Goal: Information Seeking & Learning: Learn about a topic

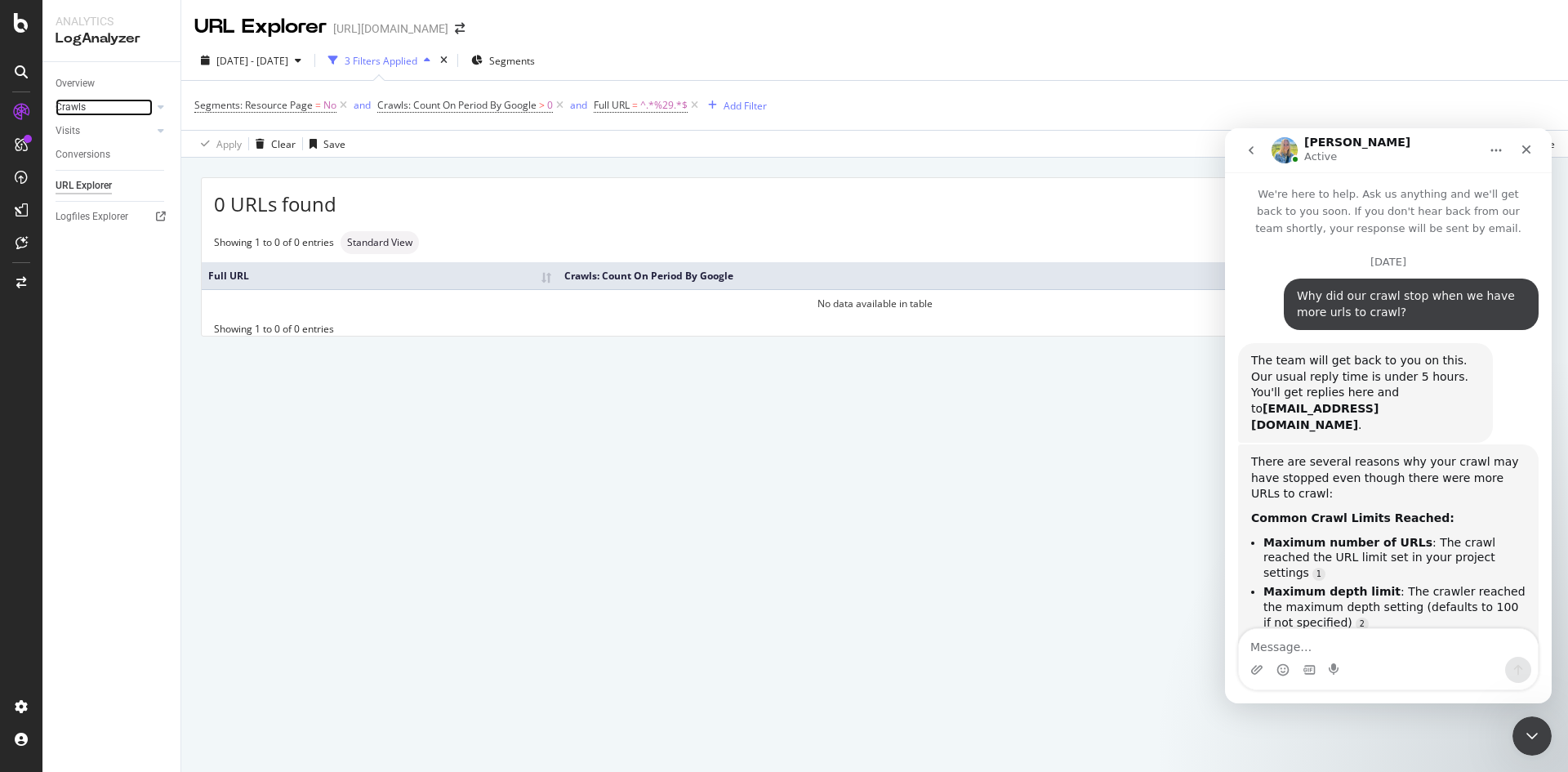
click at [91, 103] on link "Crawls" at bounding box center [104, 107] width 97 height 17
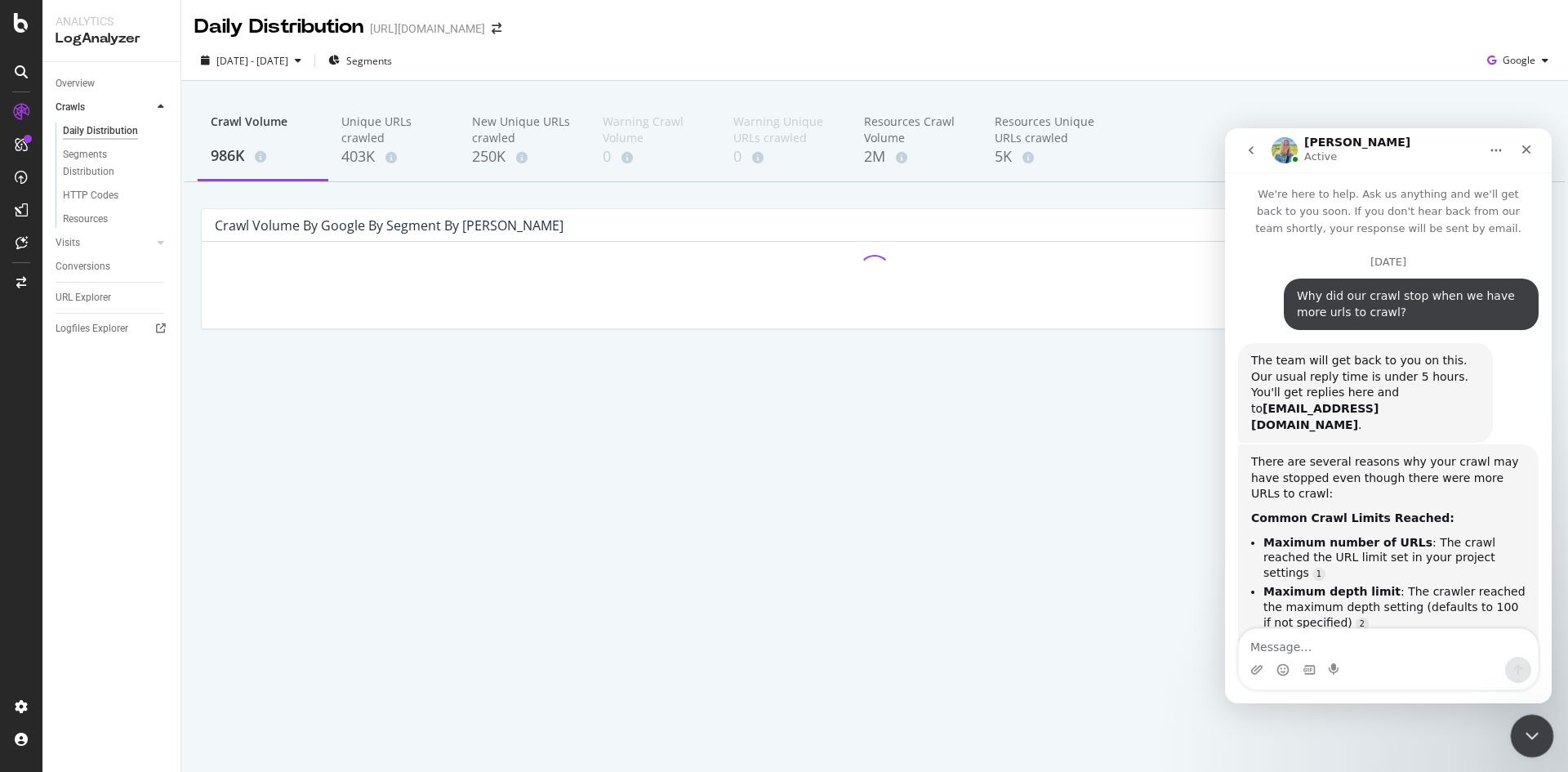
click at [1541, 735] on div "Close Intercom Messenger" at bounding box center [1529, 733] width 39 height 39
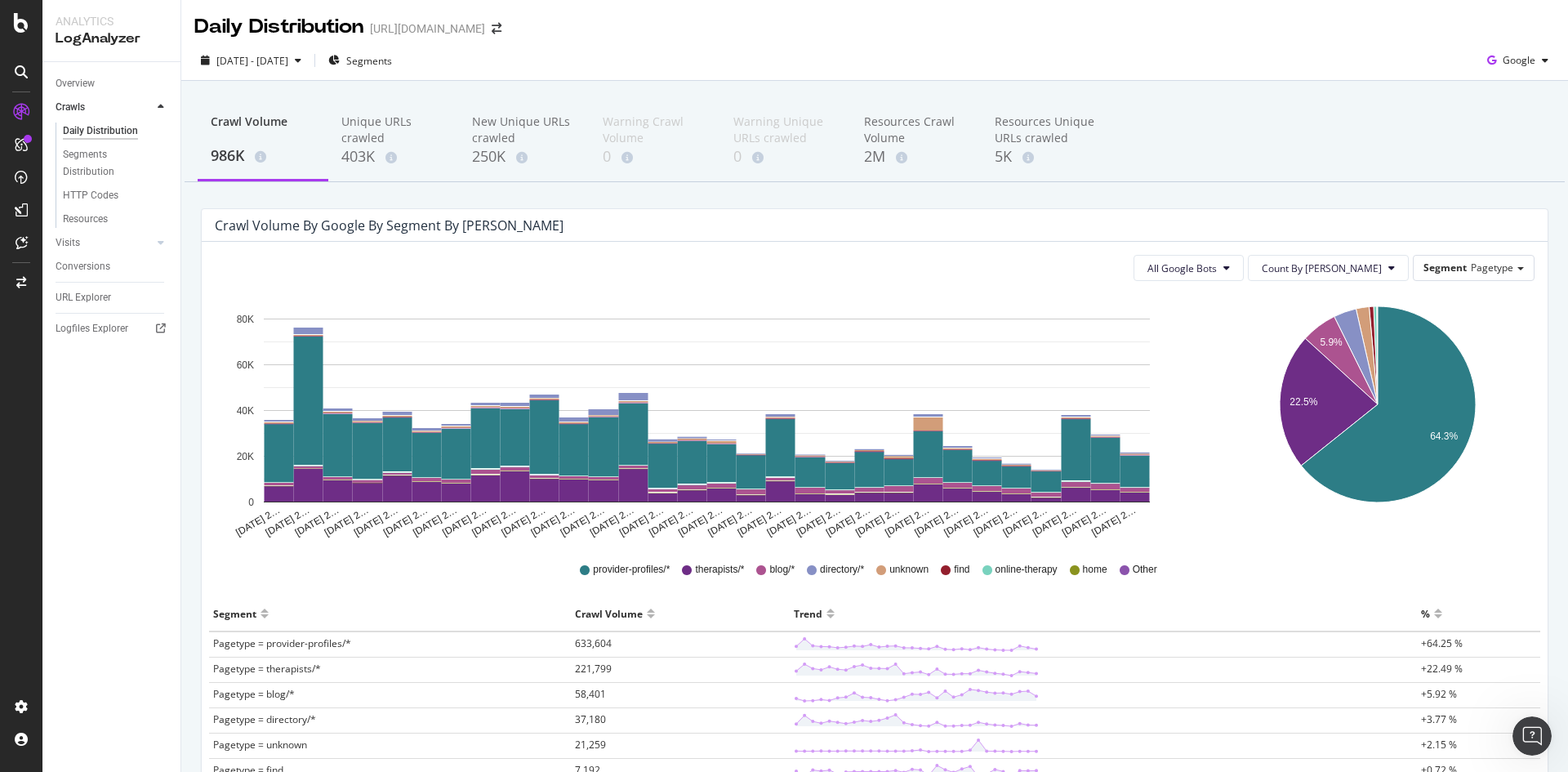
scroll to position [2773, 0]
click at [366, 163] on div "403K" at bounding box center [394, 156] width 104 height 21
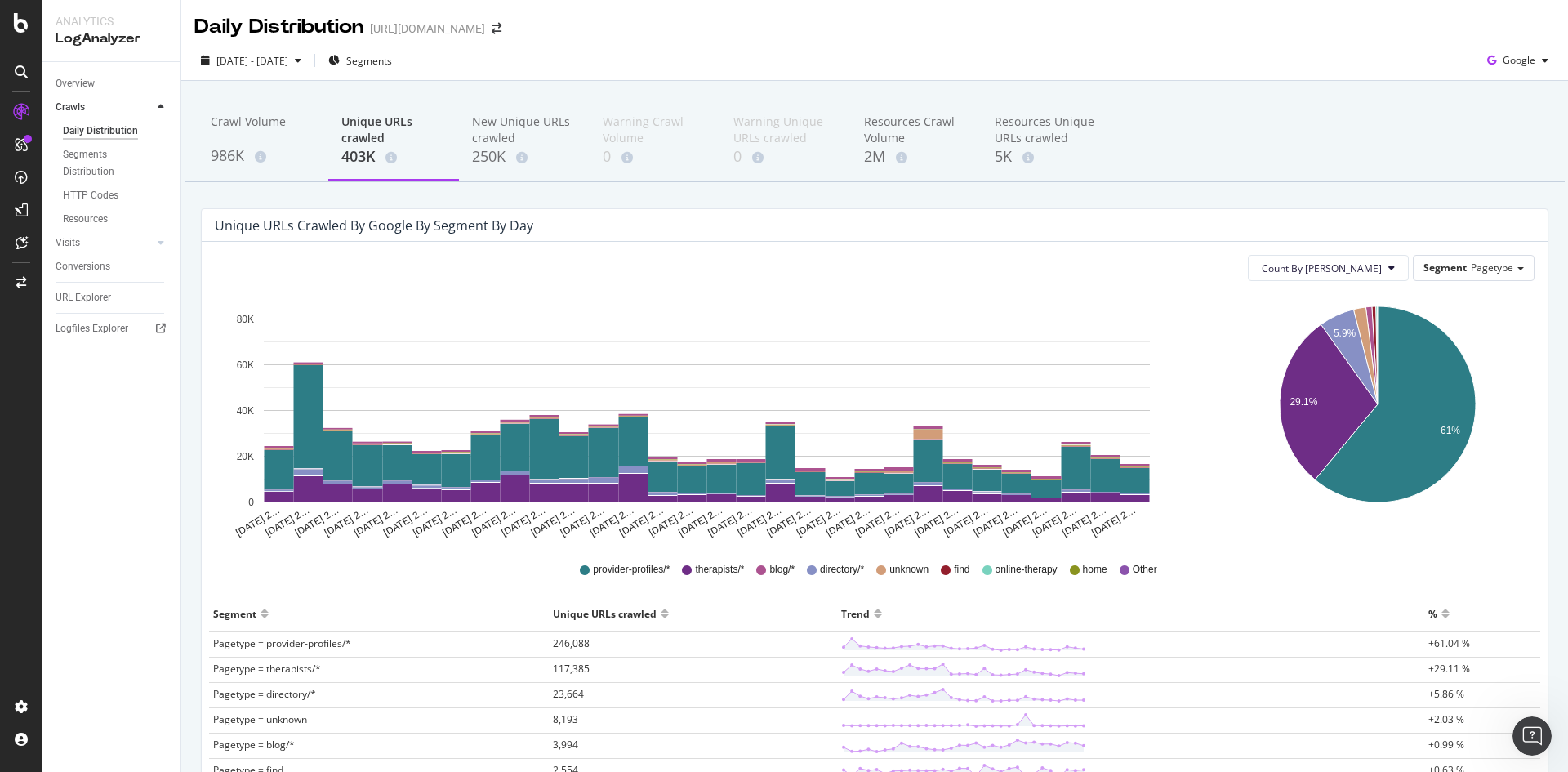
click at [926, 207] on div "Crawl Volume 986K Unique URLs crawled 403K New Unique URLs crawled 250K Warning…" at bounding box center [874, 535] width 1386 height 910
click at [868, 219] on div "Unique URLs crawled by google by Segment by Day" at bounding box center [862, 226] width 1295 height 16
click at [570, 261] on div "Count By Day Segment Pagetype" at bounding box center [874, 268] width 1319 height 26
click at [607, 242] on div "Count By Day Segment Pagetype Hold CTRL while clicking to filter the report. [D…" at bounding box center [874, 579] width 1346 height 674
